Goal: Check status: Check status

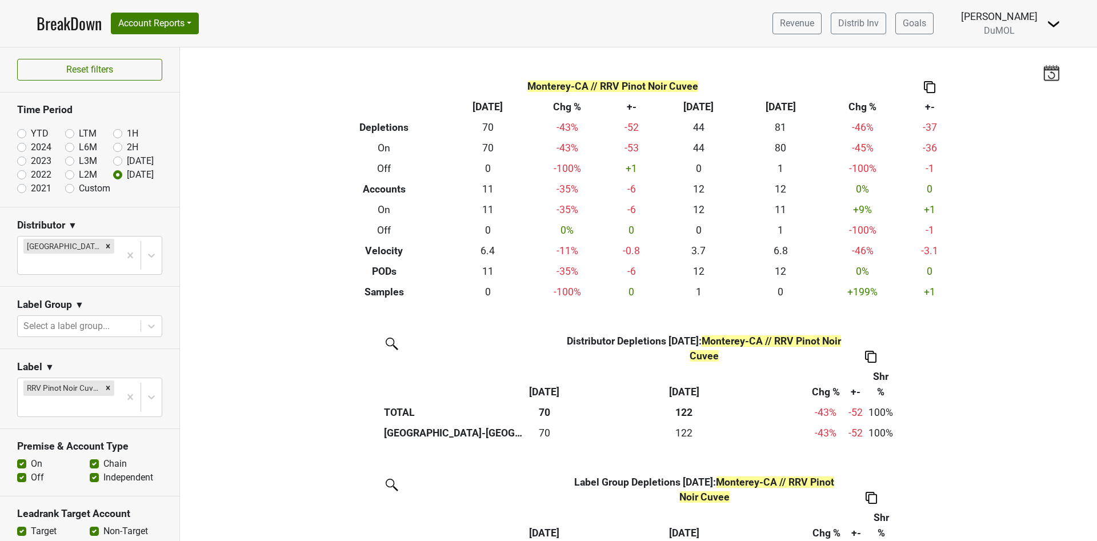
click at [61, 23] on link "BreakDown" at bounding box center [69, 23] width 65 height 24
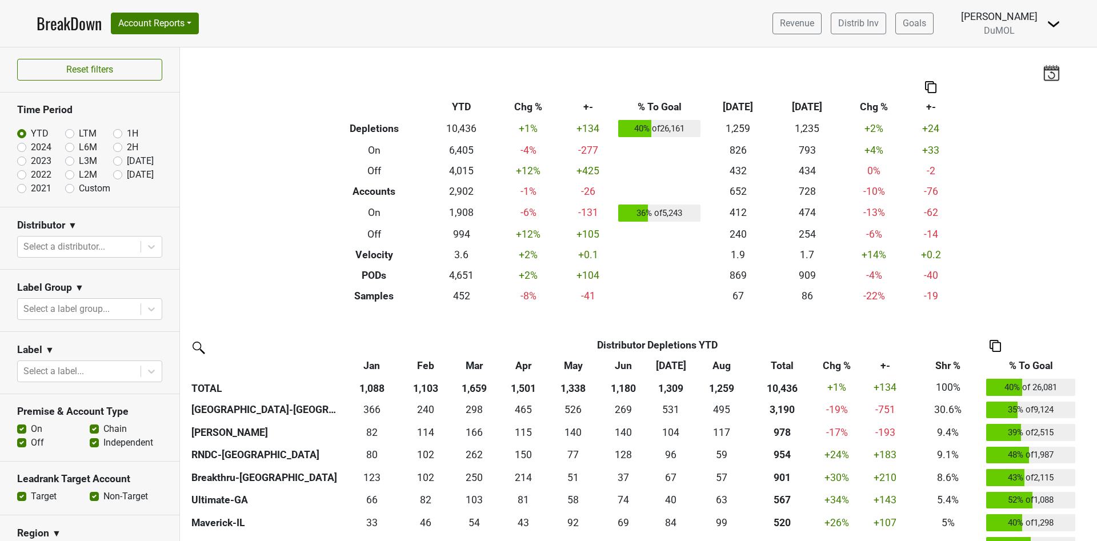
click at [127, 175] on label "[DATE]" at bounding box center [140, 175] width 27 height 14
click at [113, 175] on input "[DATE]" at bounding box center [136, 173] width 46 height 11
radio input "true"
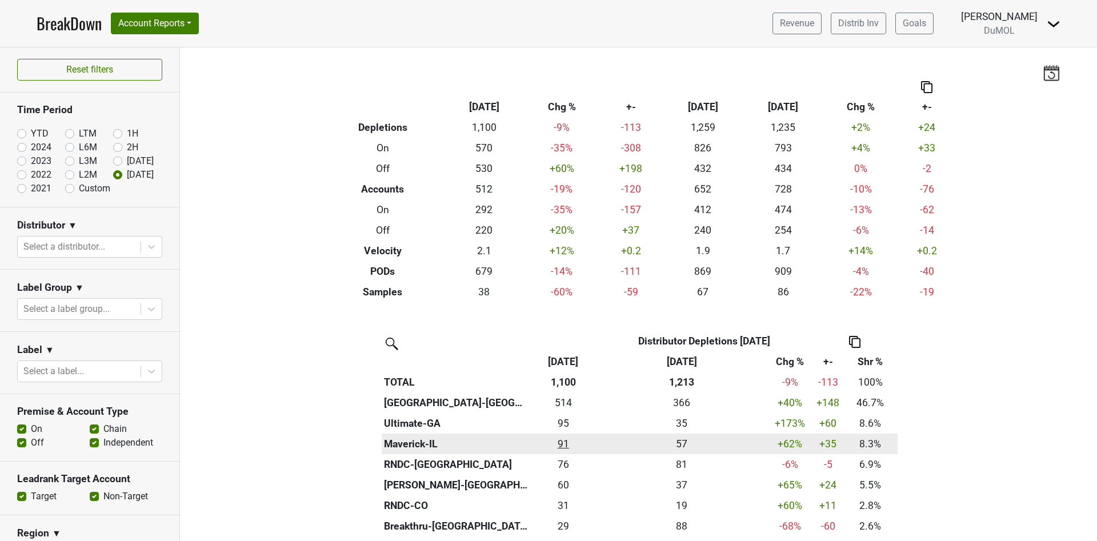
click at [552, 448] on div "91.335 91" at bounding box center [564, 443] width 60 height 15
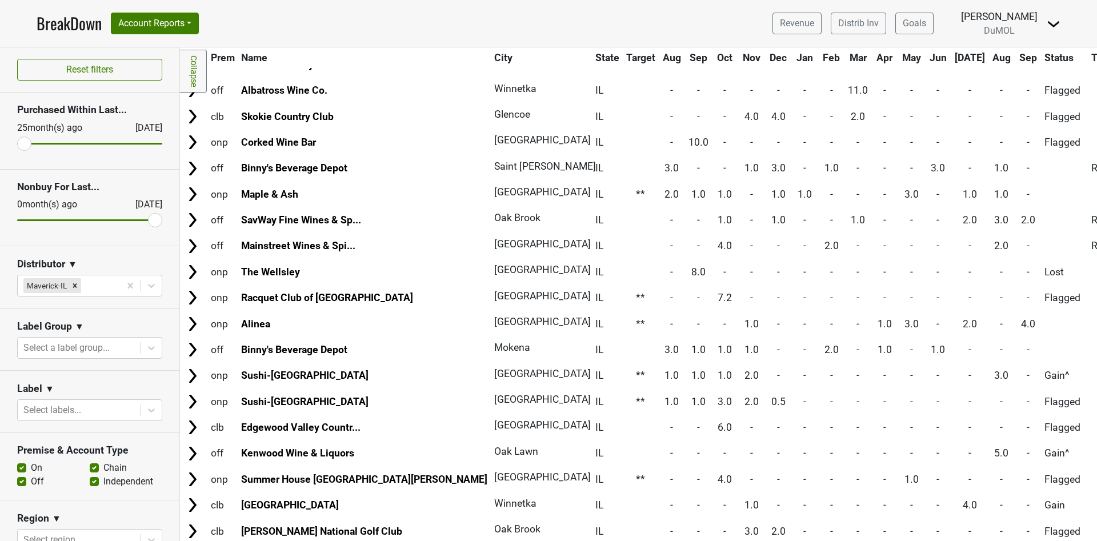
scroll to position [538, 0]
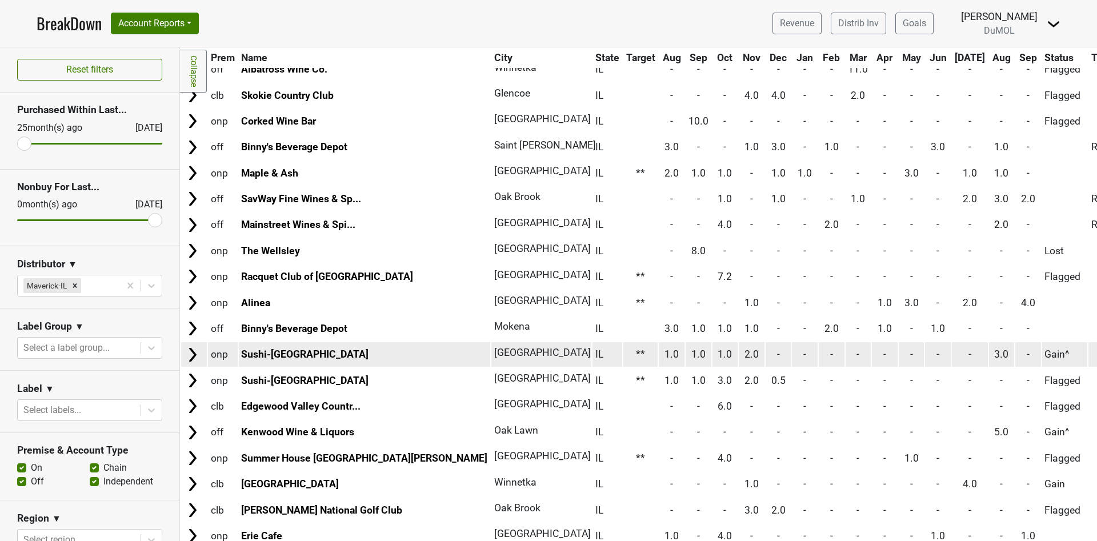
click at [994, 356] on span "3.0" at bounding box center [1001, 353] width 14 height 11
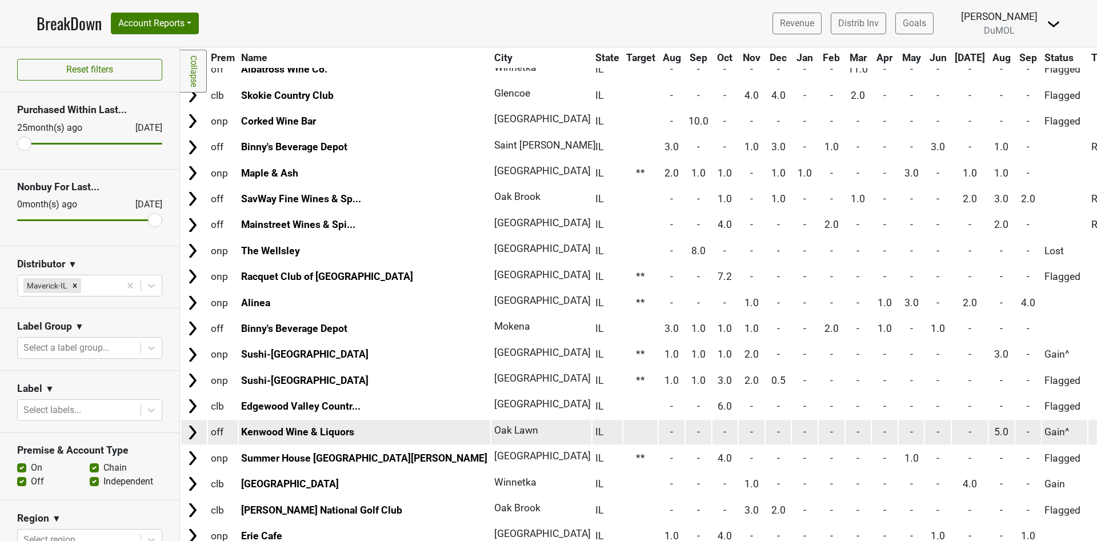
click at [994, 432] on span "5.0" at bounding box center [1001, 431] width 14 height 11
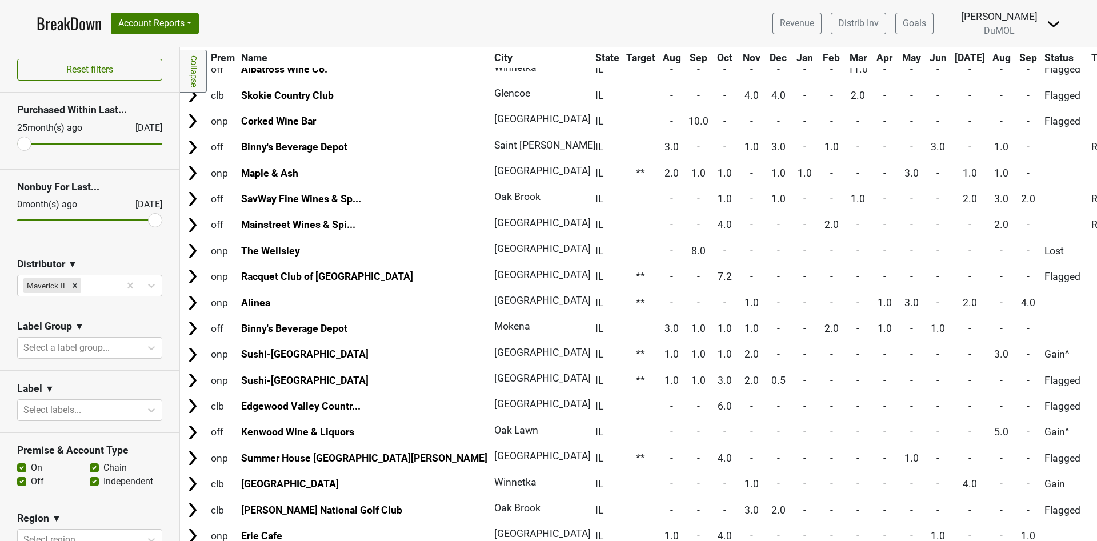
scroll to position [118, 0]
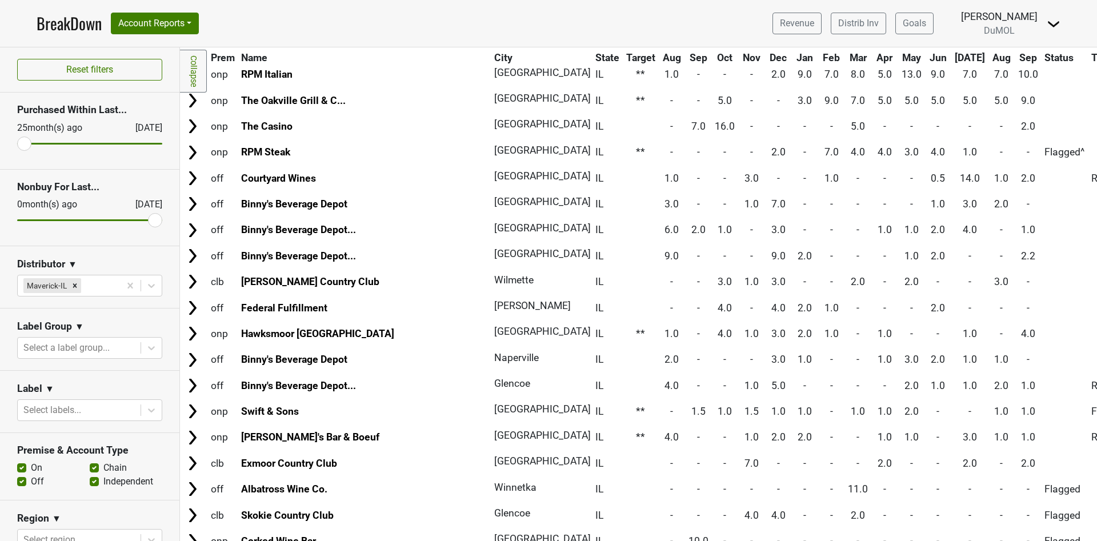
click at [63, 19] on link "BreakDown" at bounding box center [69, 23] width 65 height 24
